Goal: Obtain resource: Download file/media

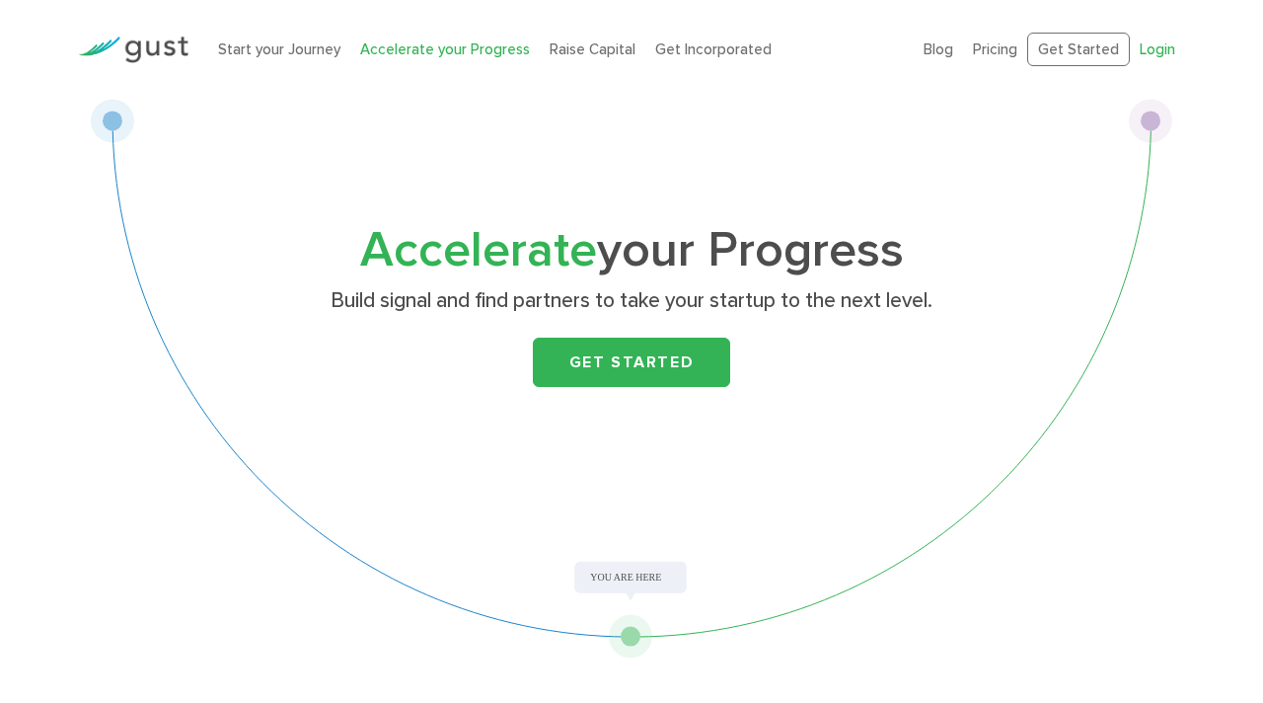
click at [1162, 48] on link "Login" at bounding box center [1158, 49] width 36 height 18
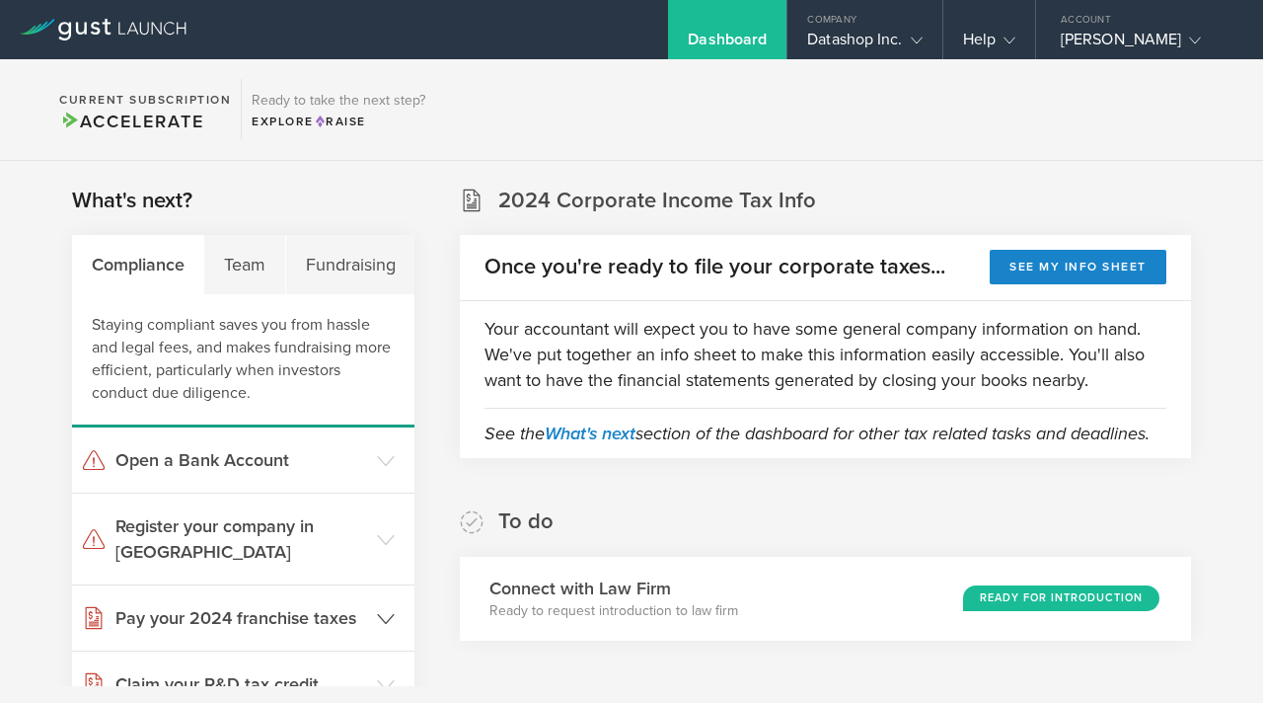
click at [391, 610] on icon at bounding box center [386, 619] width 18 height 18
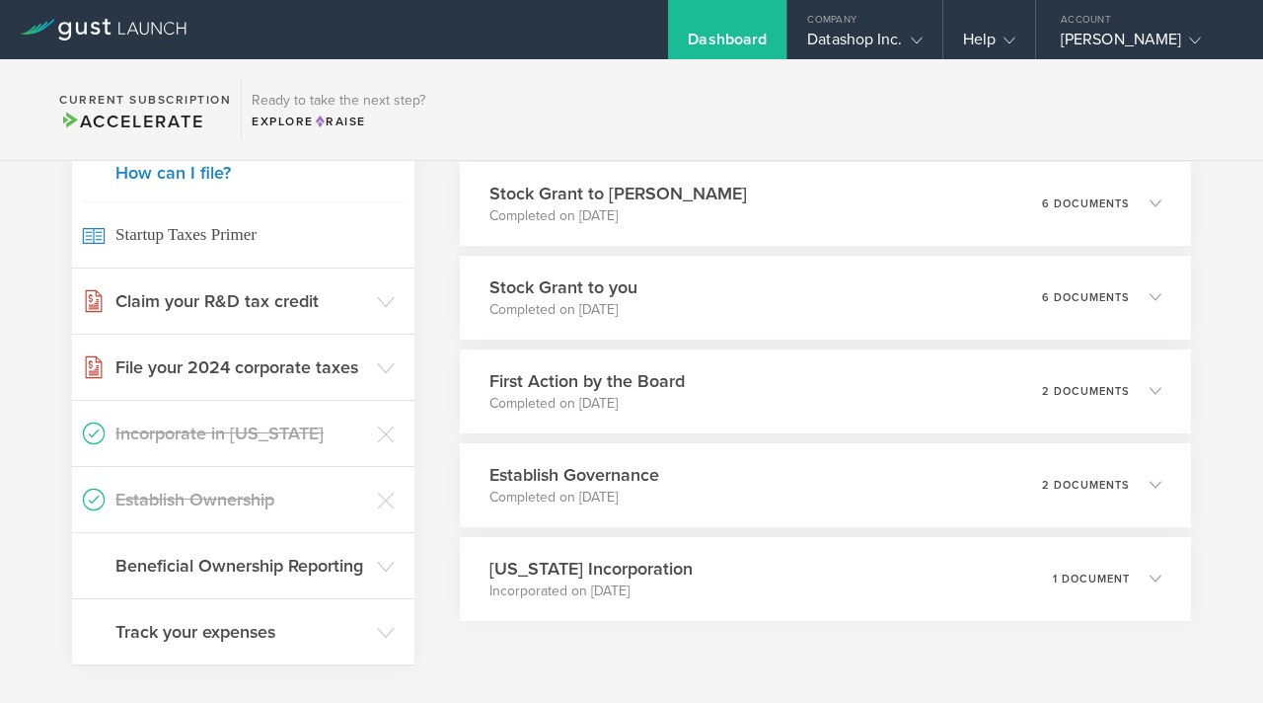
scroll to position [829, 0]
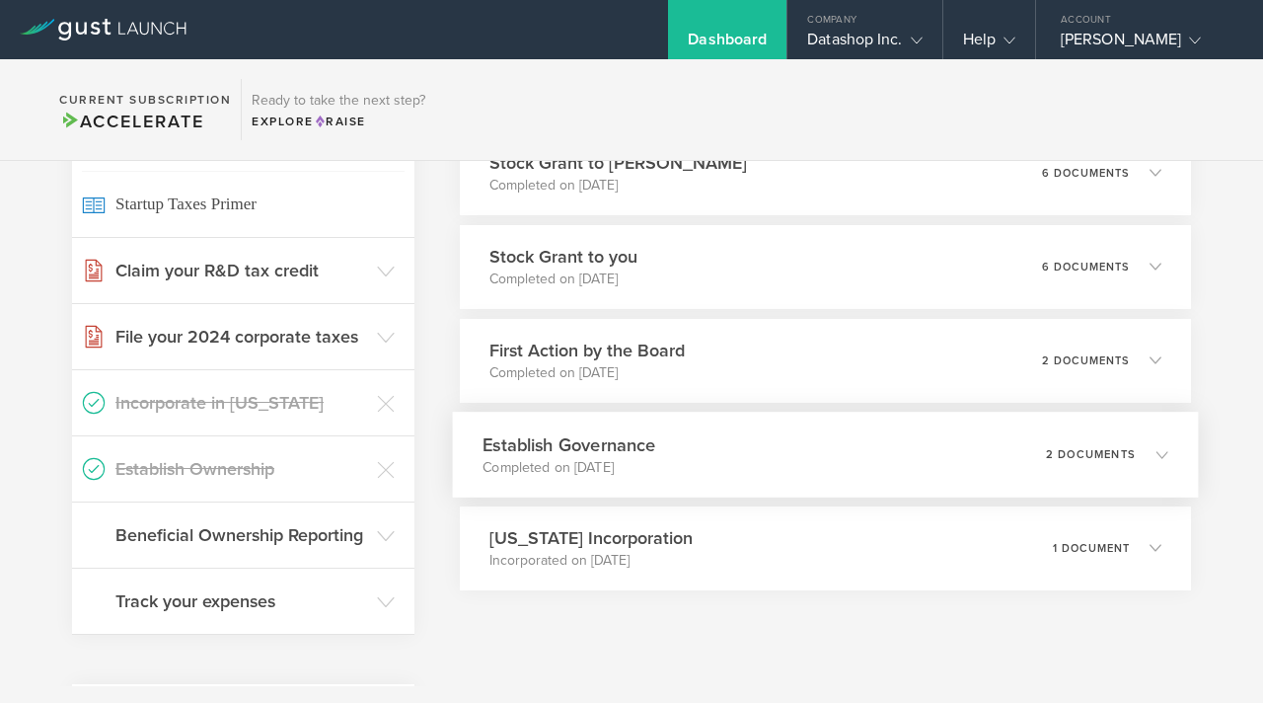
click at [1081, 471] on div "2 documents" at bounding box center [1106, 454] width 121 height 34
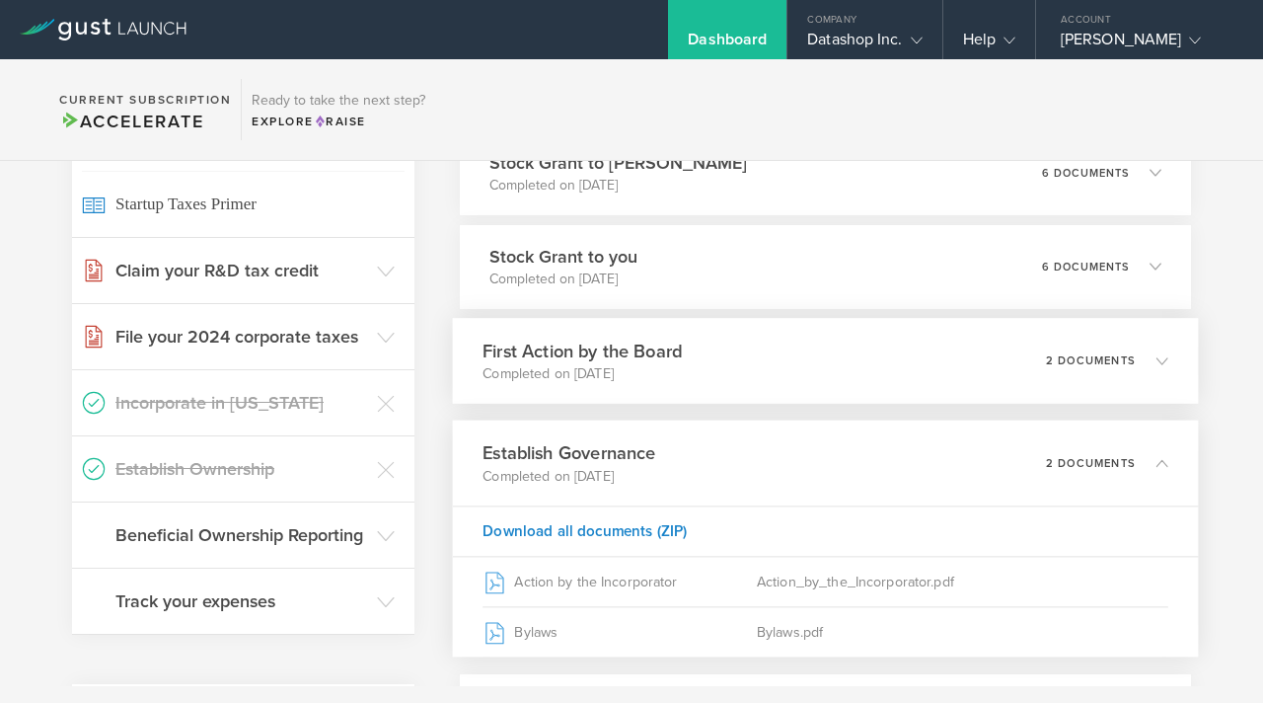
click at [1020, 374] on div "First Action by the Board Completed on [DATE] 2 documents" at bounding box center [825, 361] width 745 height 86
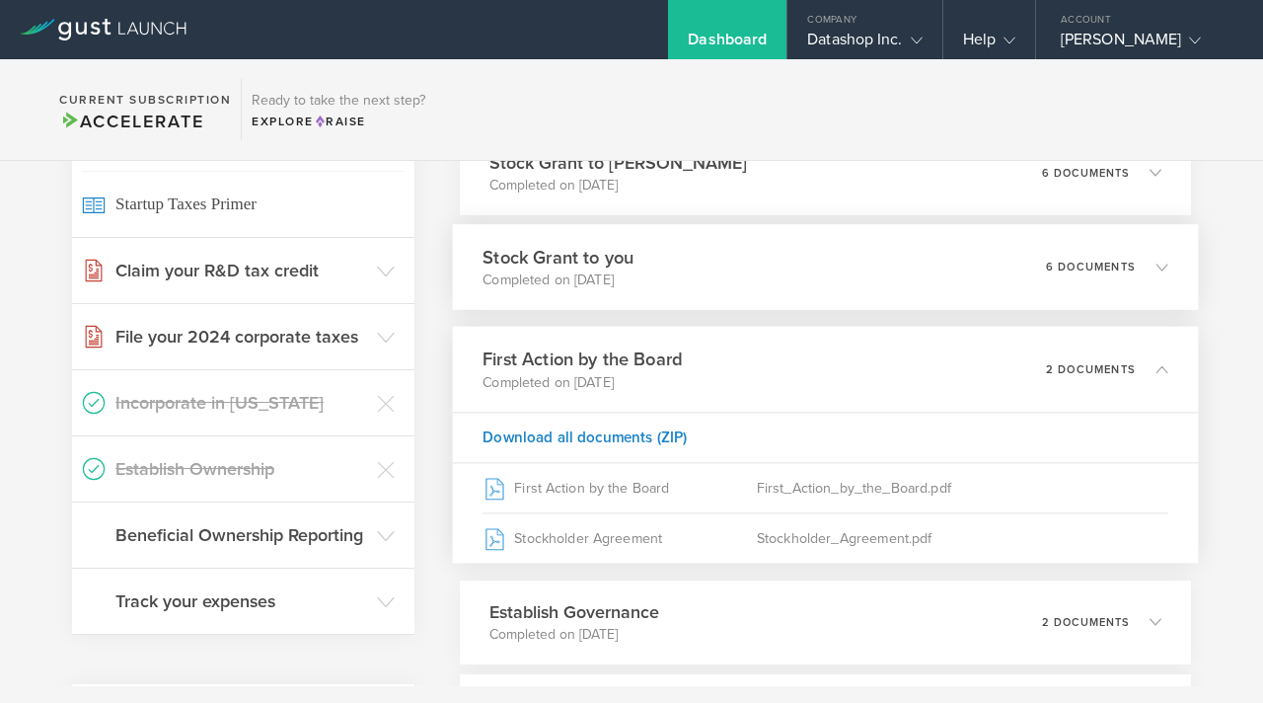
click at [1087, 283] on div "6 documents" at bounding box center [1106, 267] width 121 height 34
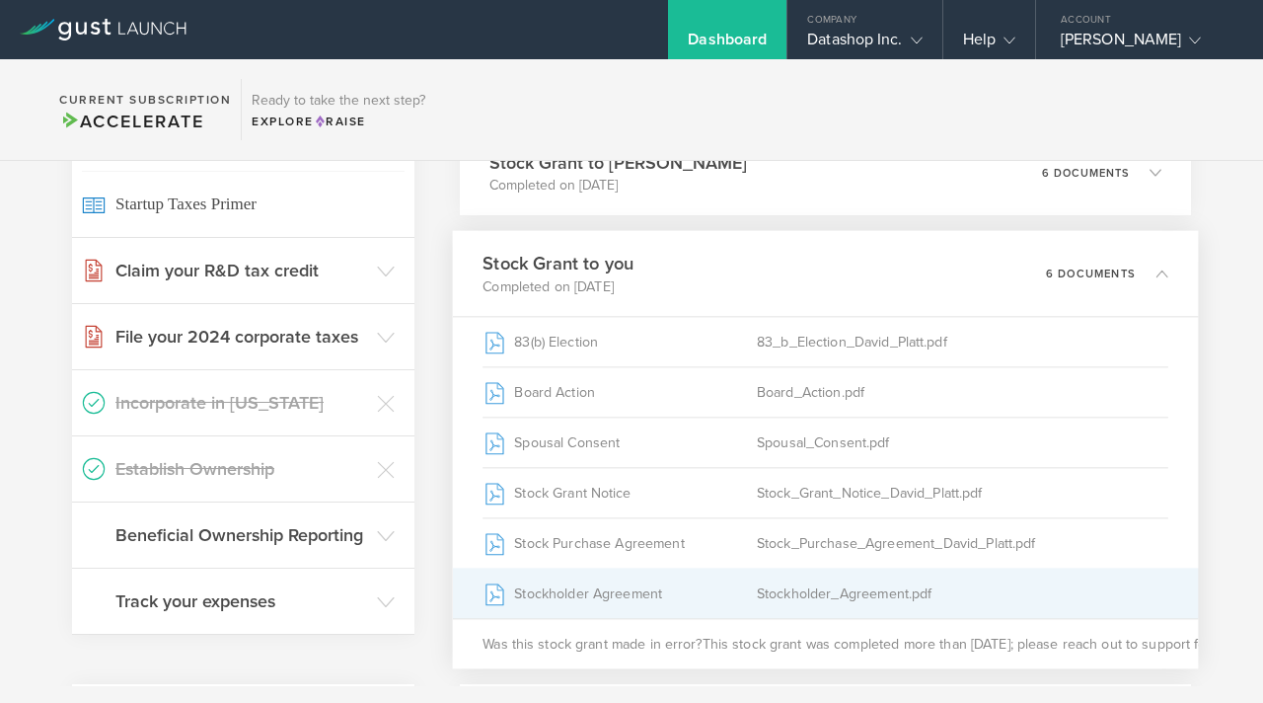
click at [595, 617] on div "Stockholder Agreement" at bounding box center [621, 593] width 274 height 49
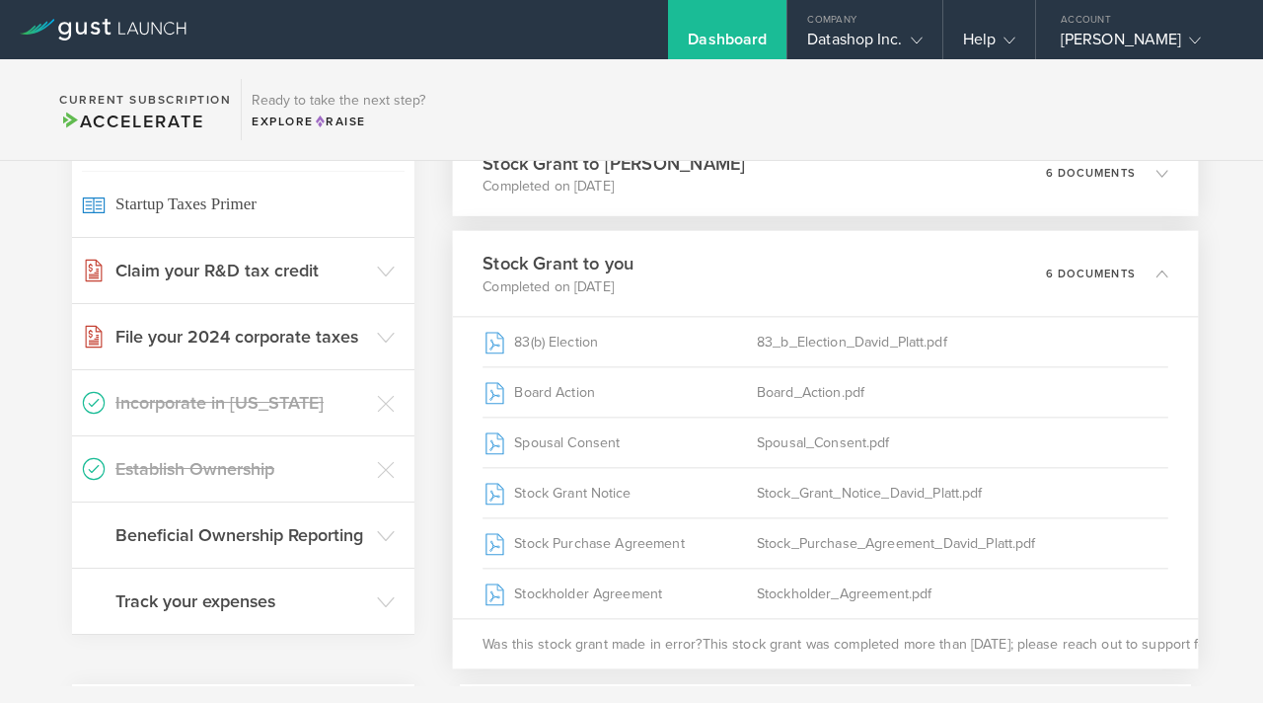
click at [1160, 179] on icon at bounding box center [1163, 173] width 12 height 12
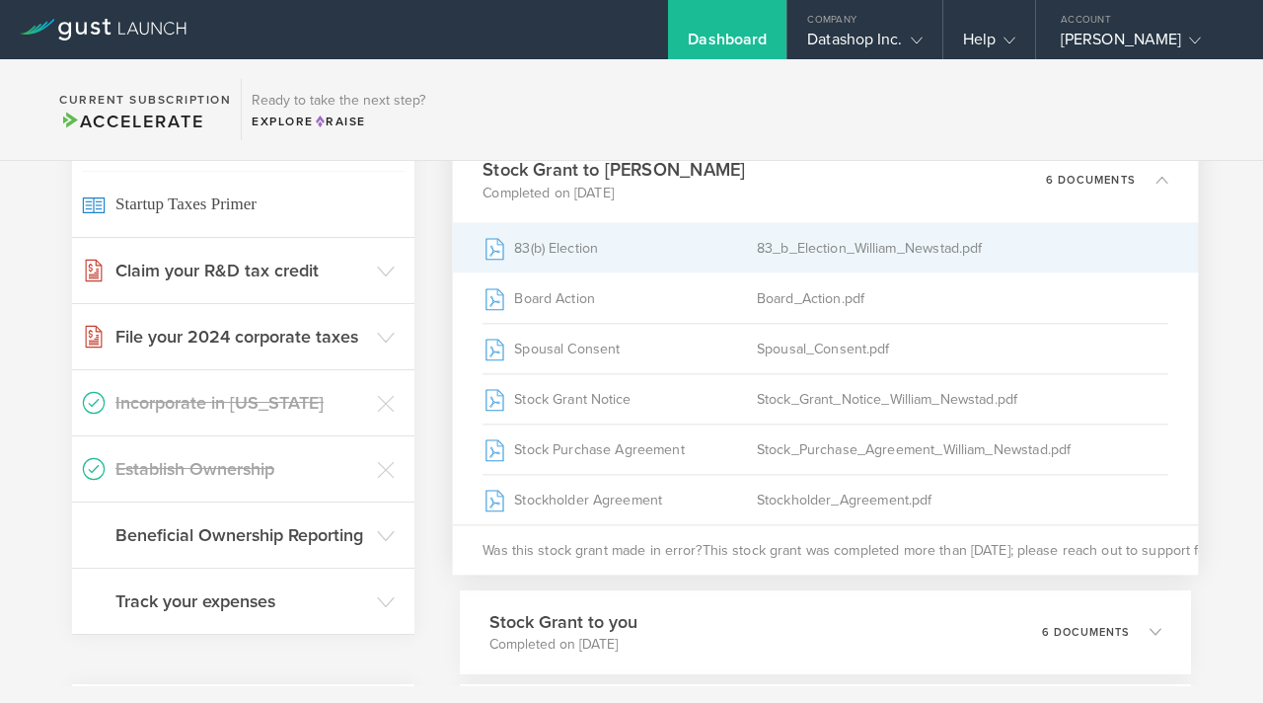
click at [918, 269] on div "83_b_Election_William_Newstad.pdf" at bounding box center [963, 247] width 412 height 49
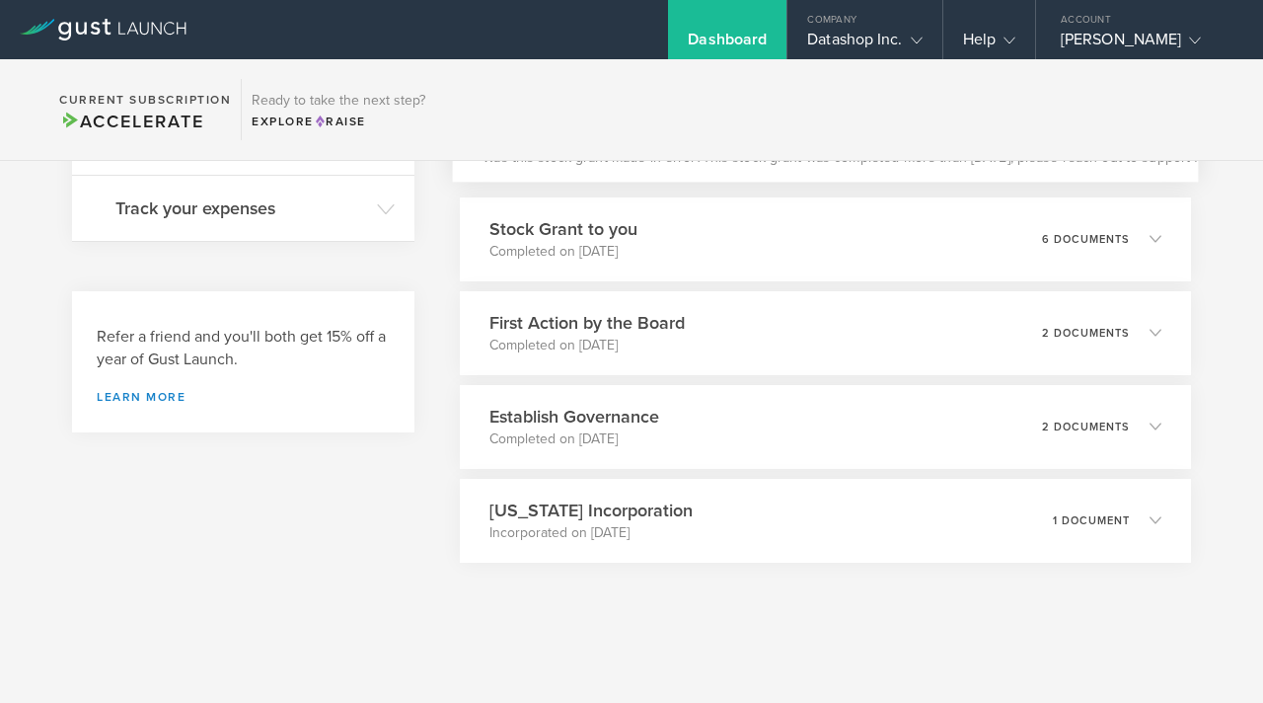
scroll to position [1247, 0]
click at [1102, 418] on div "2 documents" at bounding box center [1106, 427] width 121 height 34
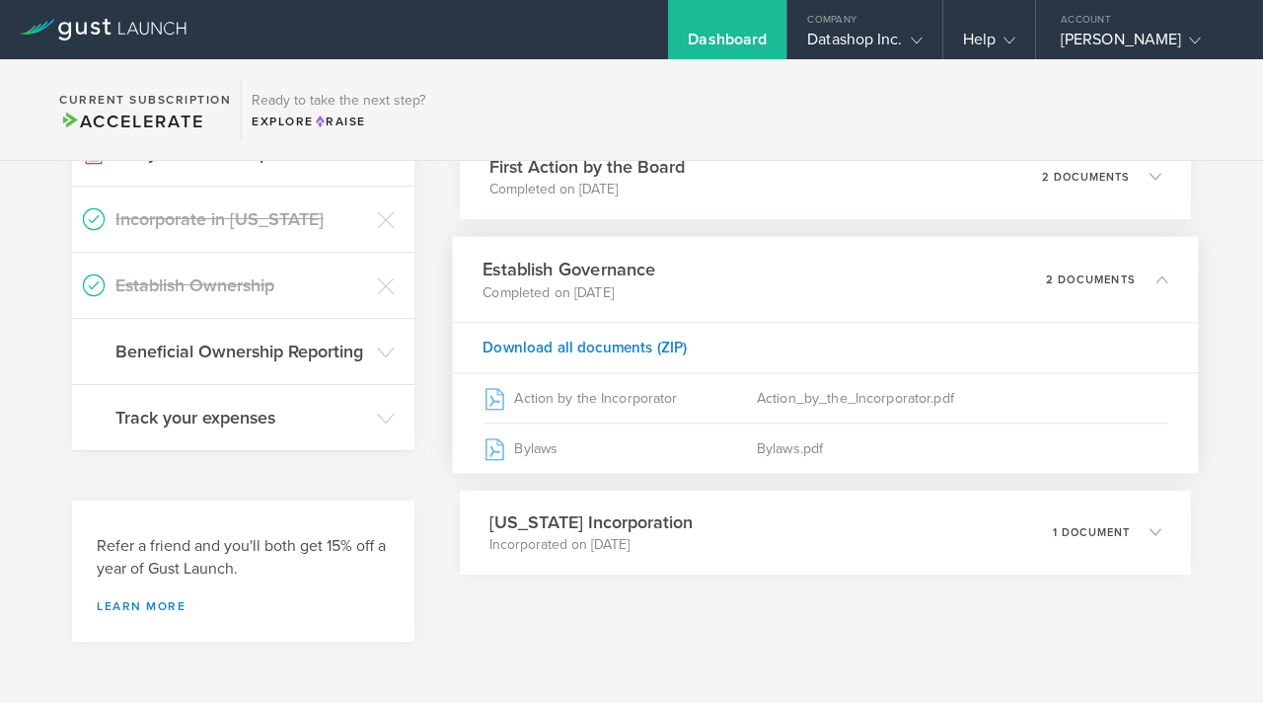
scroll to position [1049, 0]
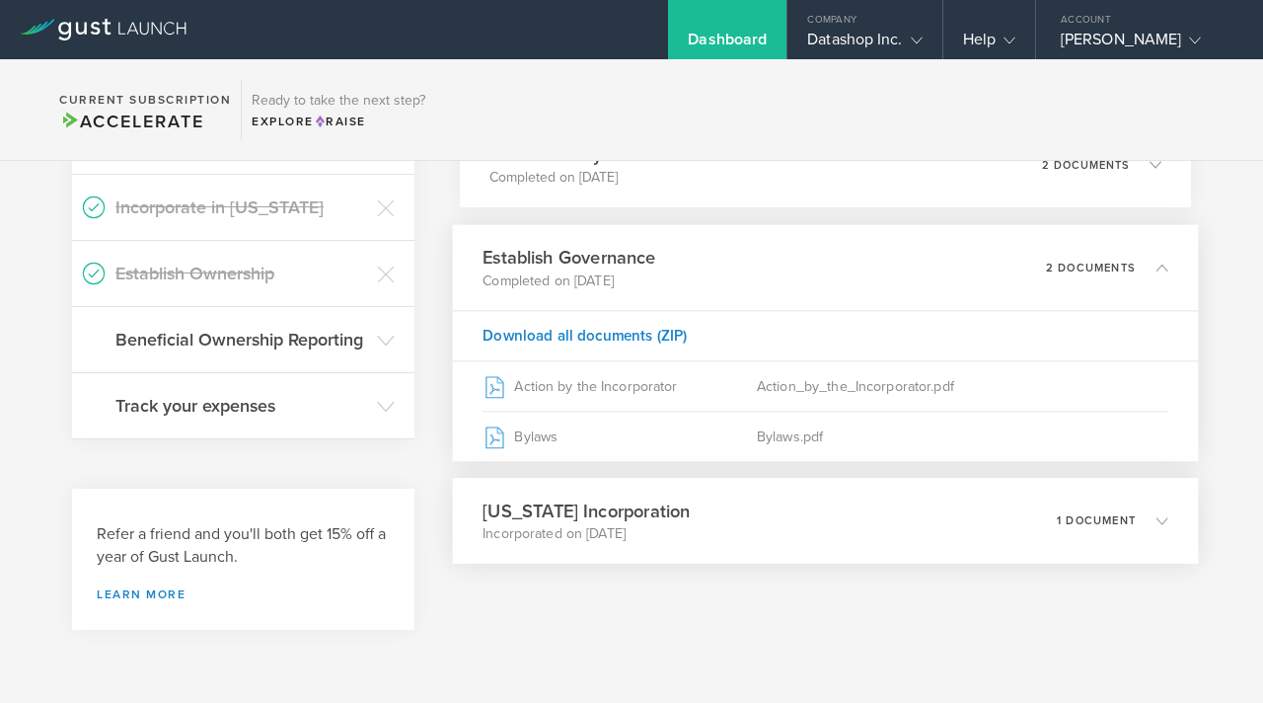
click at [1126, 533] on div "1 document" at bounding box center [1113, 520] width 111 height 34
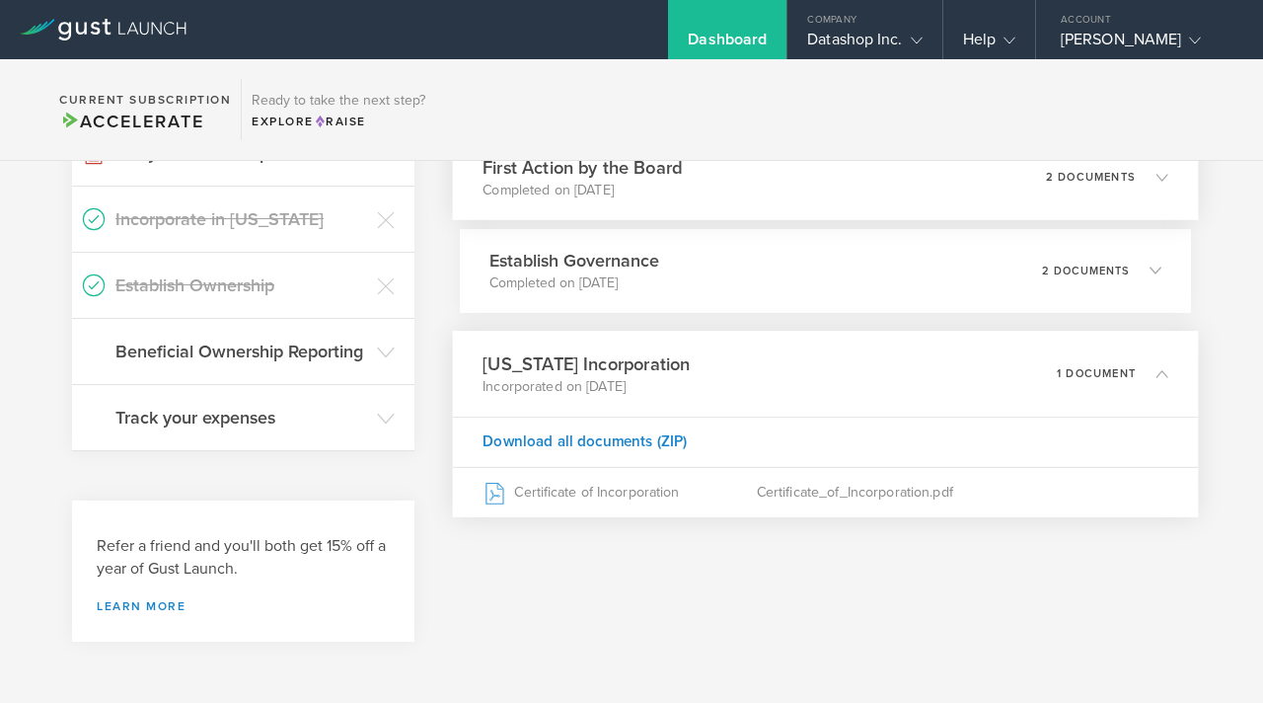
click at [1103, 193] on div "2 documents" at bounding box center [1106, 177] width 121 height 34
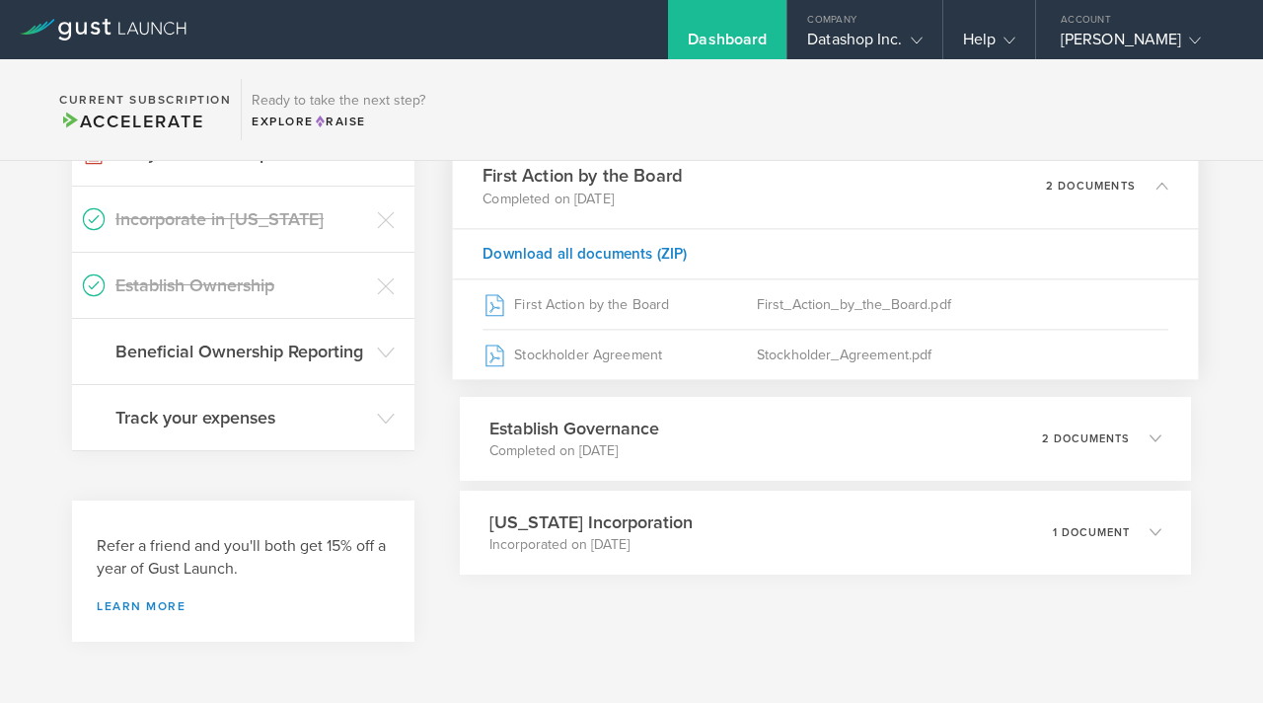
scroll to position [1049, 0]
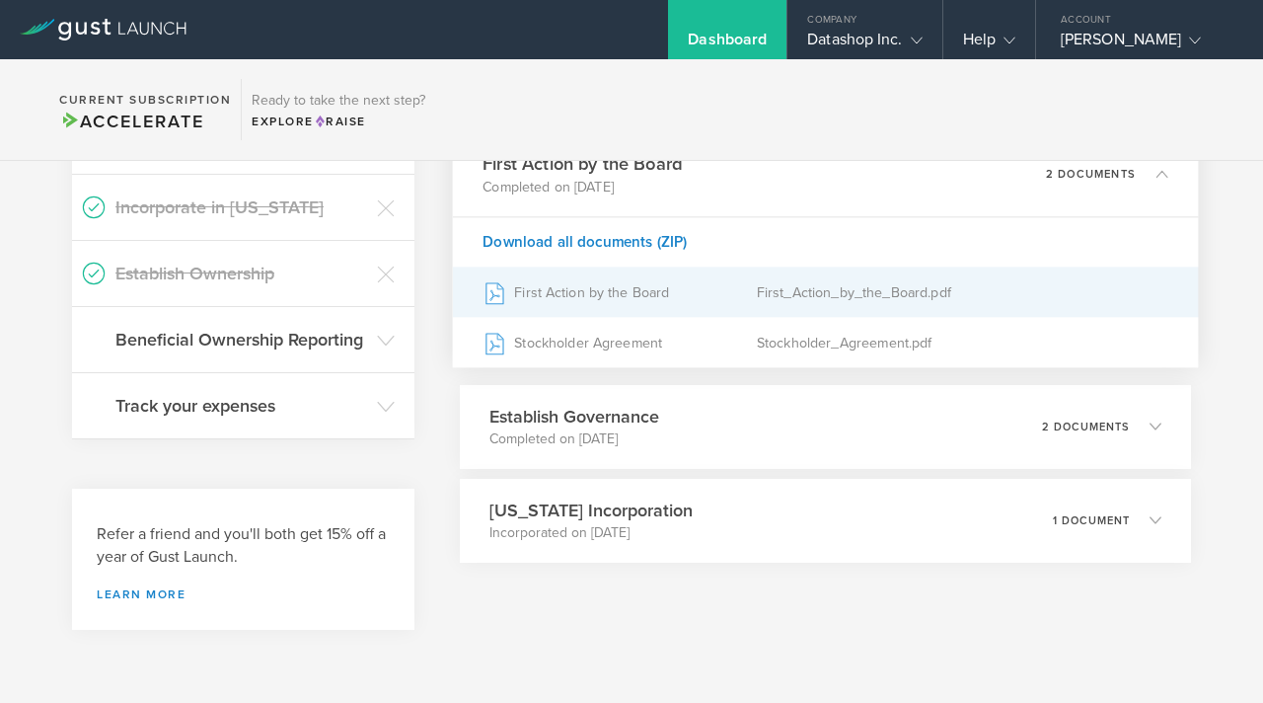
click at [576, 301] on div "First Action by the Board" at bounding box center [621, 291] width 274 height 49
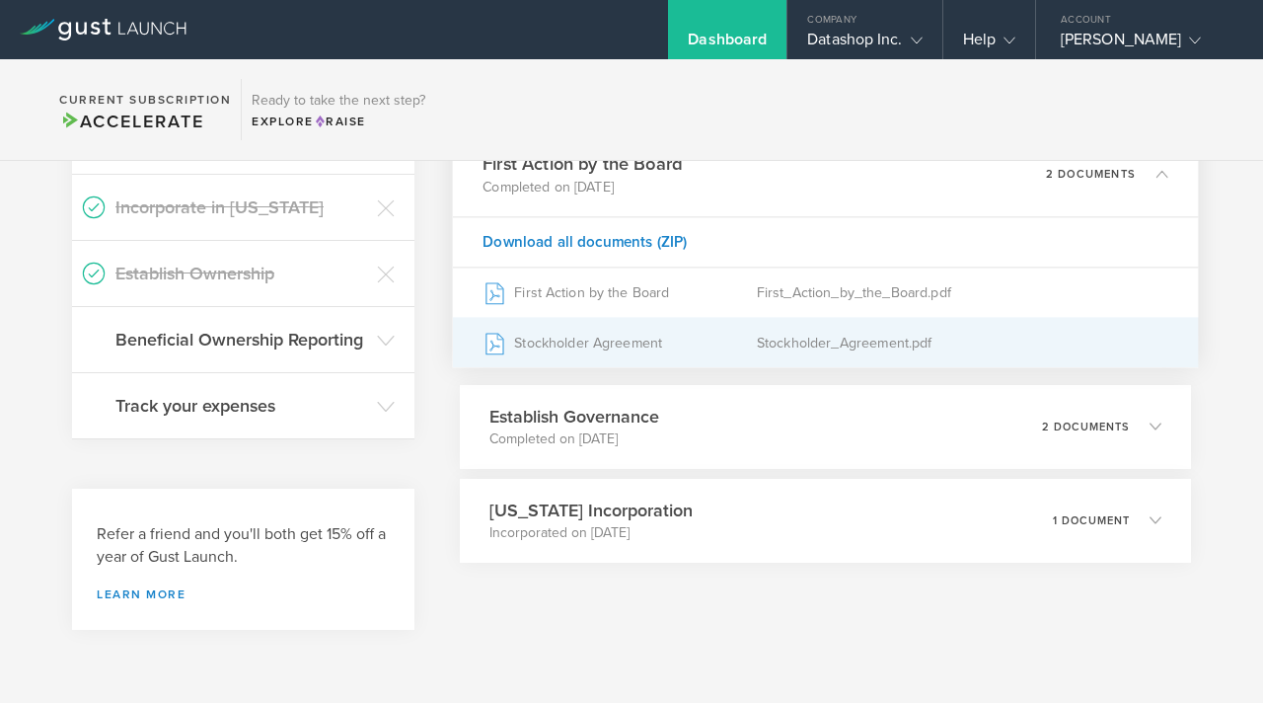
click at [619, 345] on div "Stockholder Agreement" at bounding box center [621, 342] width 274 height 49
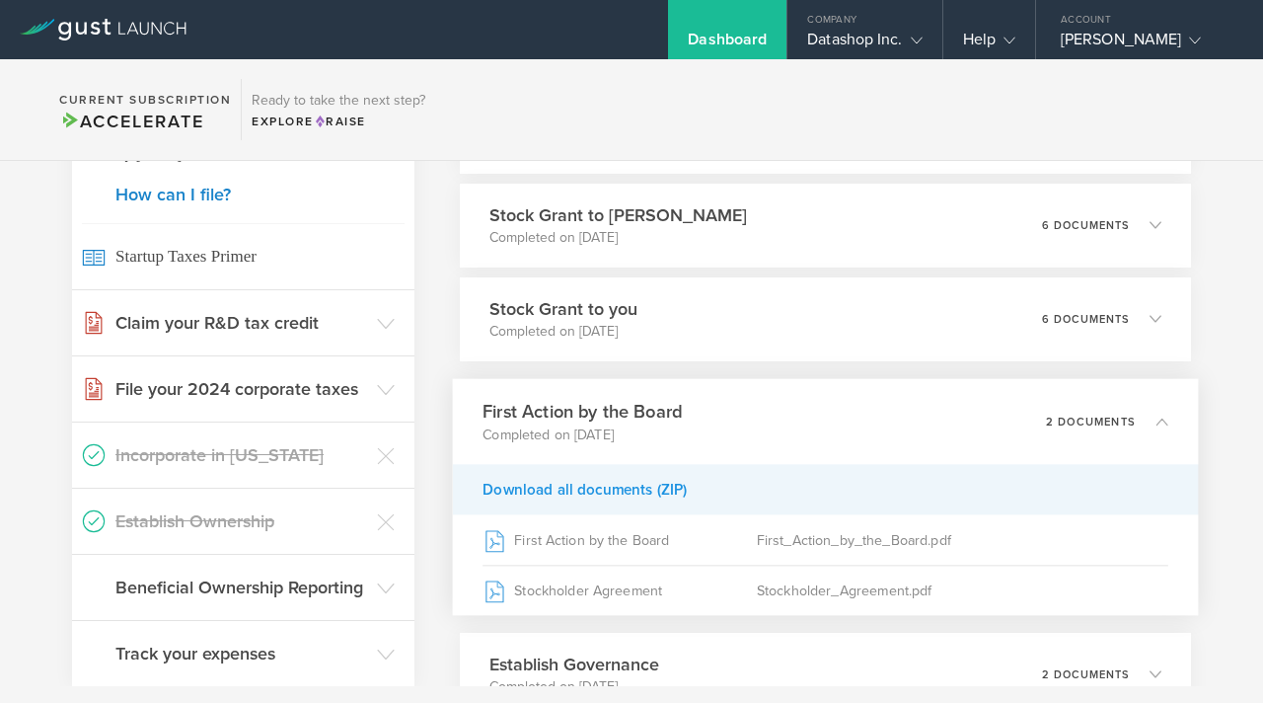
scroll to position [773, 0]
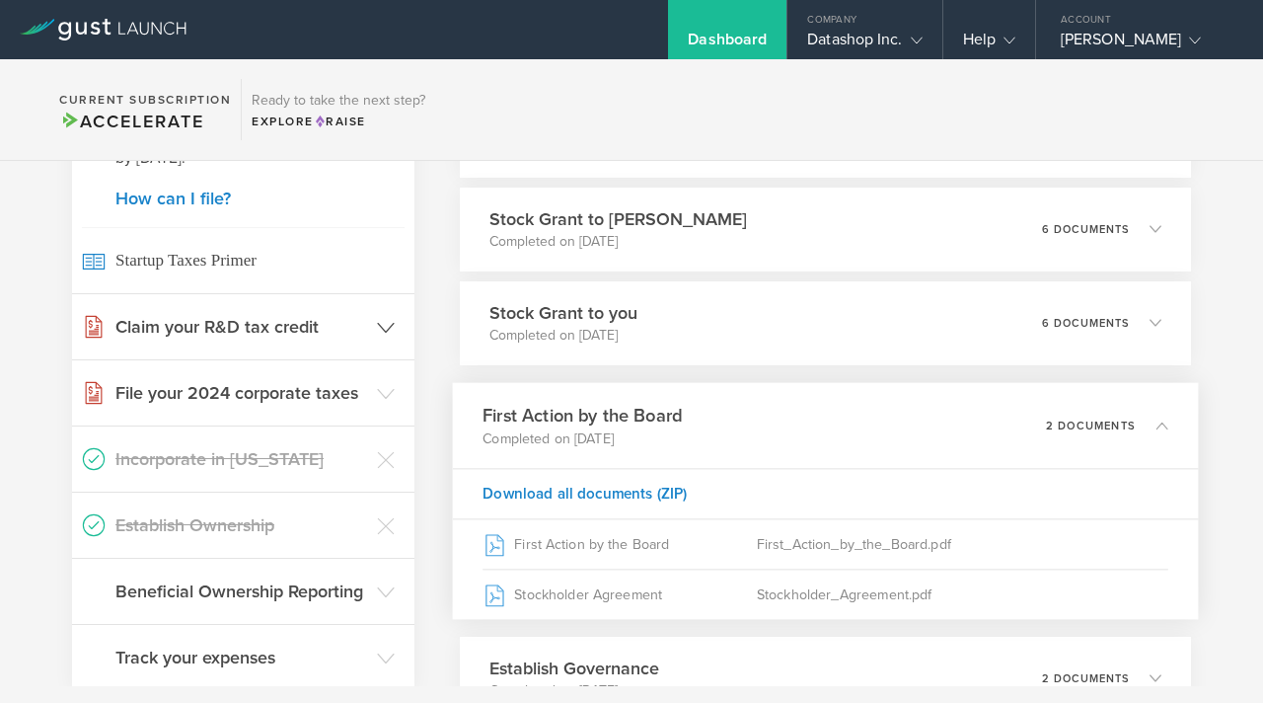
click at [367, 328] on h3 "Claim your R&D tax credit" at bounding box center [241, 327] width 252 height 26
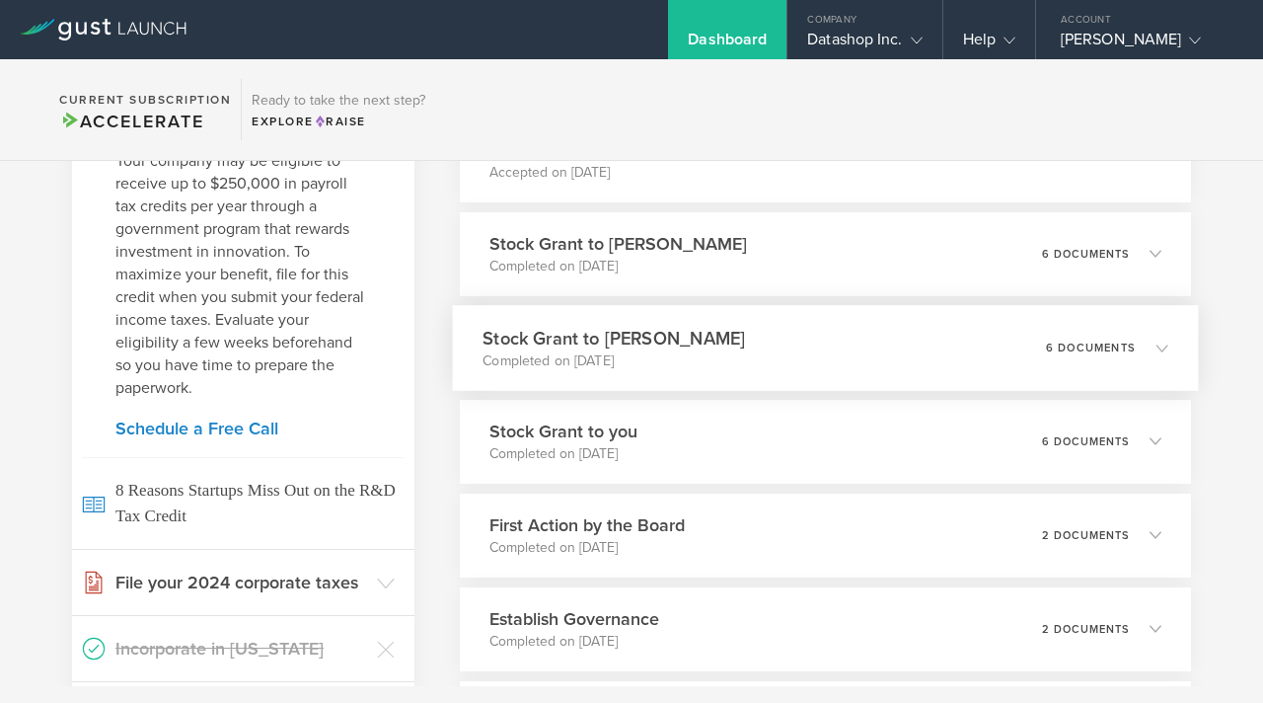
scroll to position [615, 0]
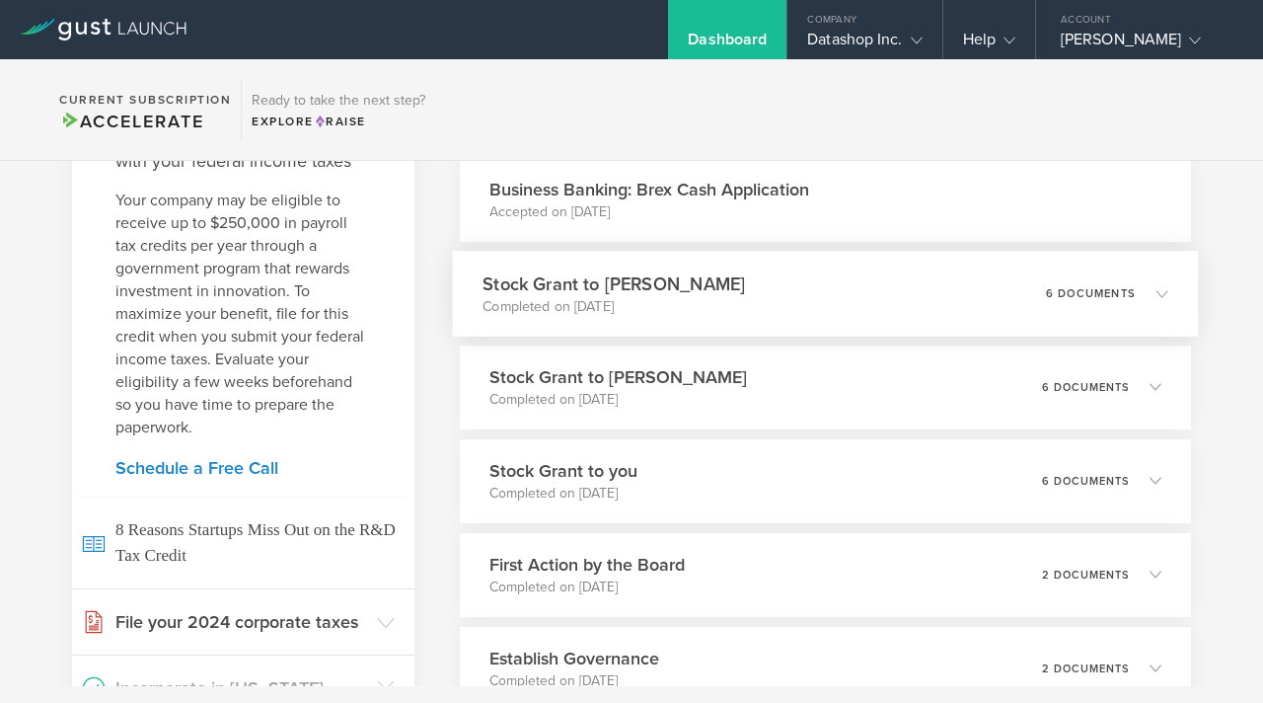
click at [1079, 298] on p "6 documents" at bounding box center [1091, 292] width 90 height 11
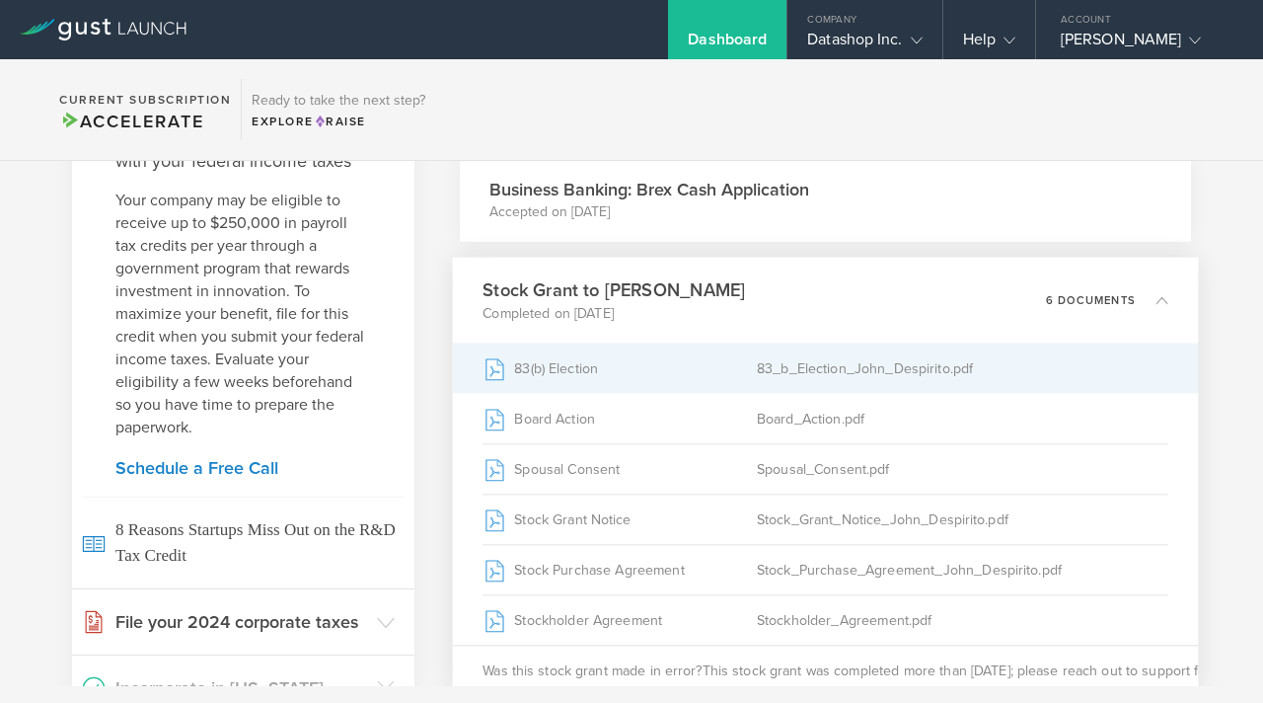
click at [859, 390] on div "83_b_Election_John_Despirito.pdf" at bounding box center [963, 367] width 412 height 49
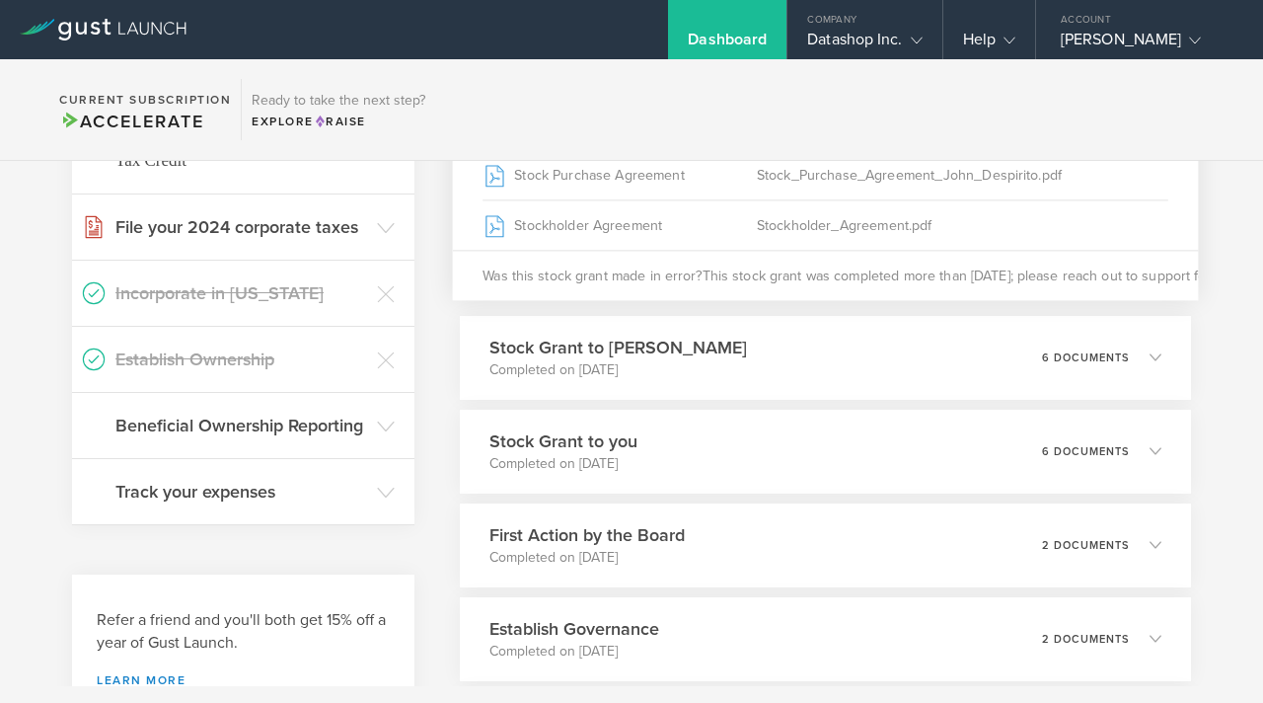
scroll to position [1049, 0]
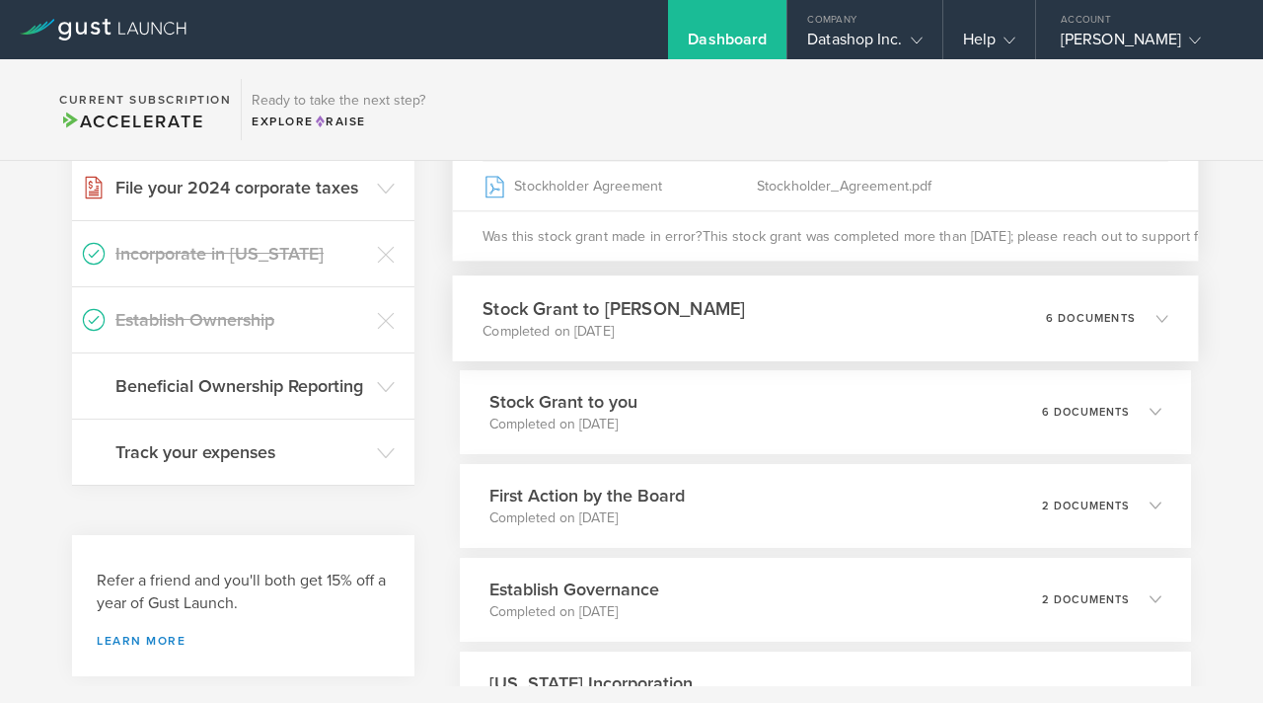
click at [1070, 323] on p "6 documents" at bounding box center [1091, 317] width 90 height 11
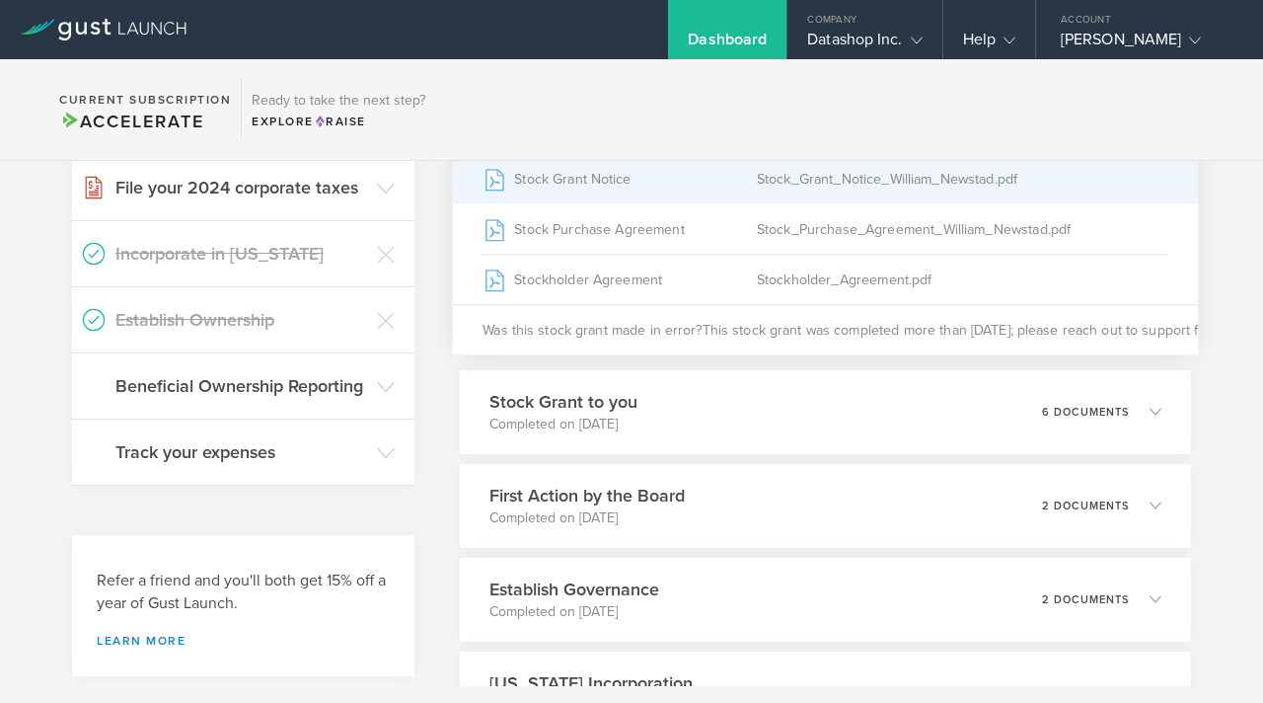
click at [855, 191] on div "Stock_Grant_Notice_William_Newstad.pdf" at bounding box center [963, 178] width 412 height 49
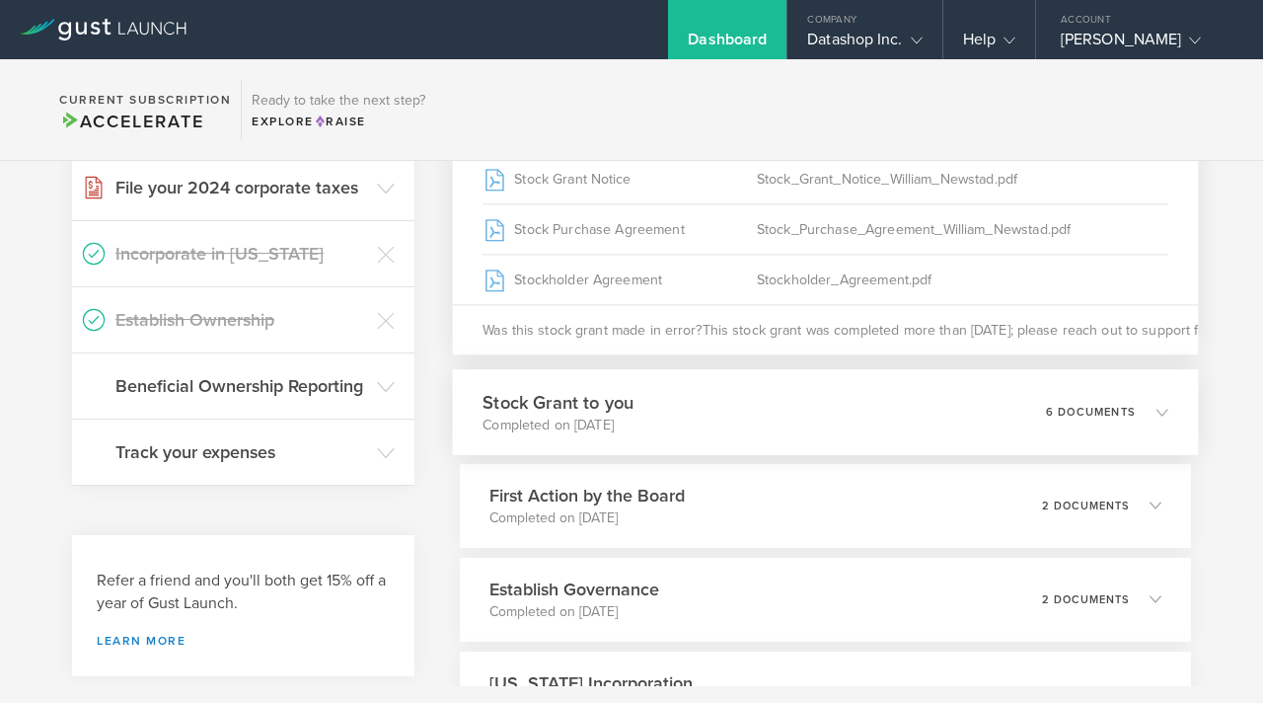
click at [854, 427] on div "Stock Grant to you Completed on Jan 14, 2022 6 documents" at bounding box center [825, 412] width 745 height 86
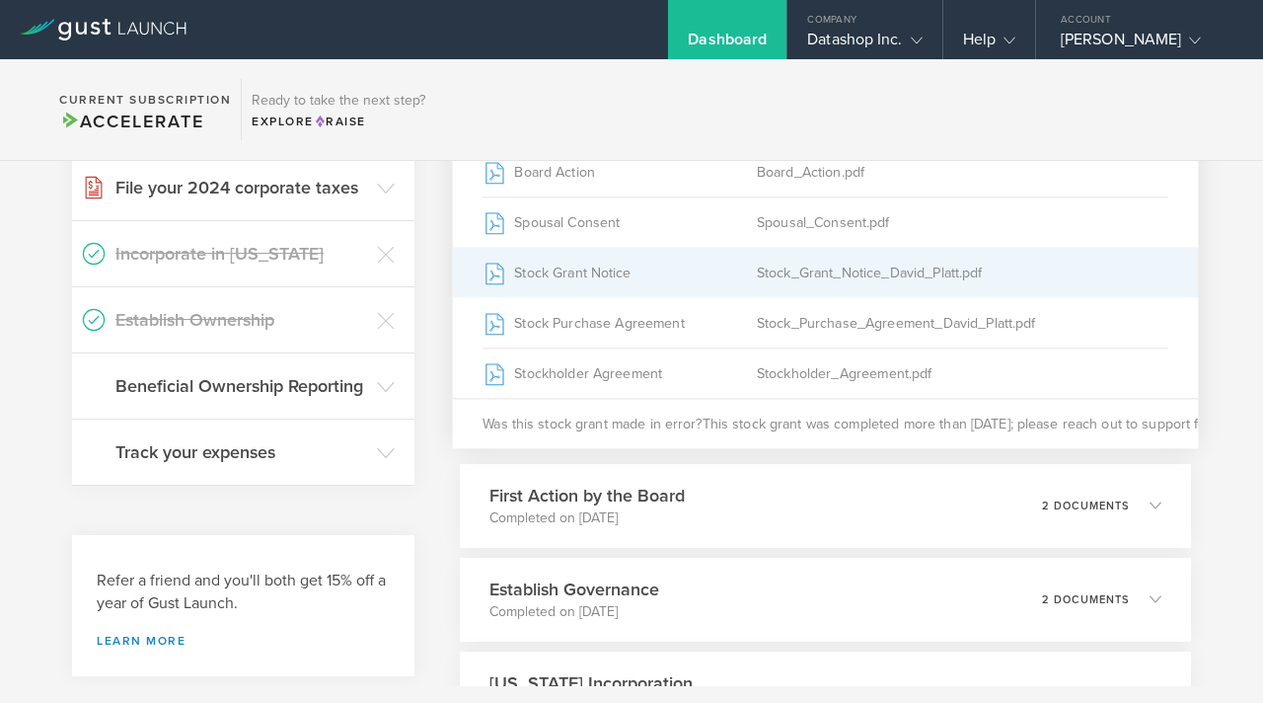
click at [824, 295] on div "Stock_Grant_Notice_David_Platt.pdf" at bounding box center [963, 272] width 412 height 49
